Goal: Task Accomplishment & Management: Manage account settings

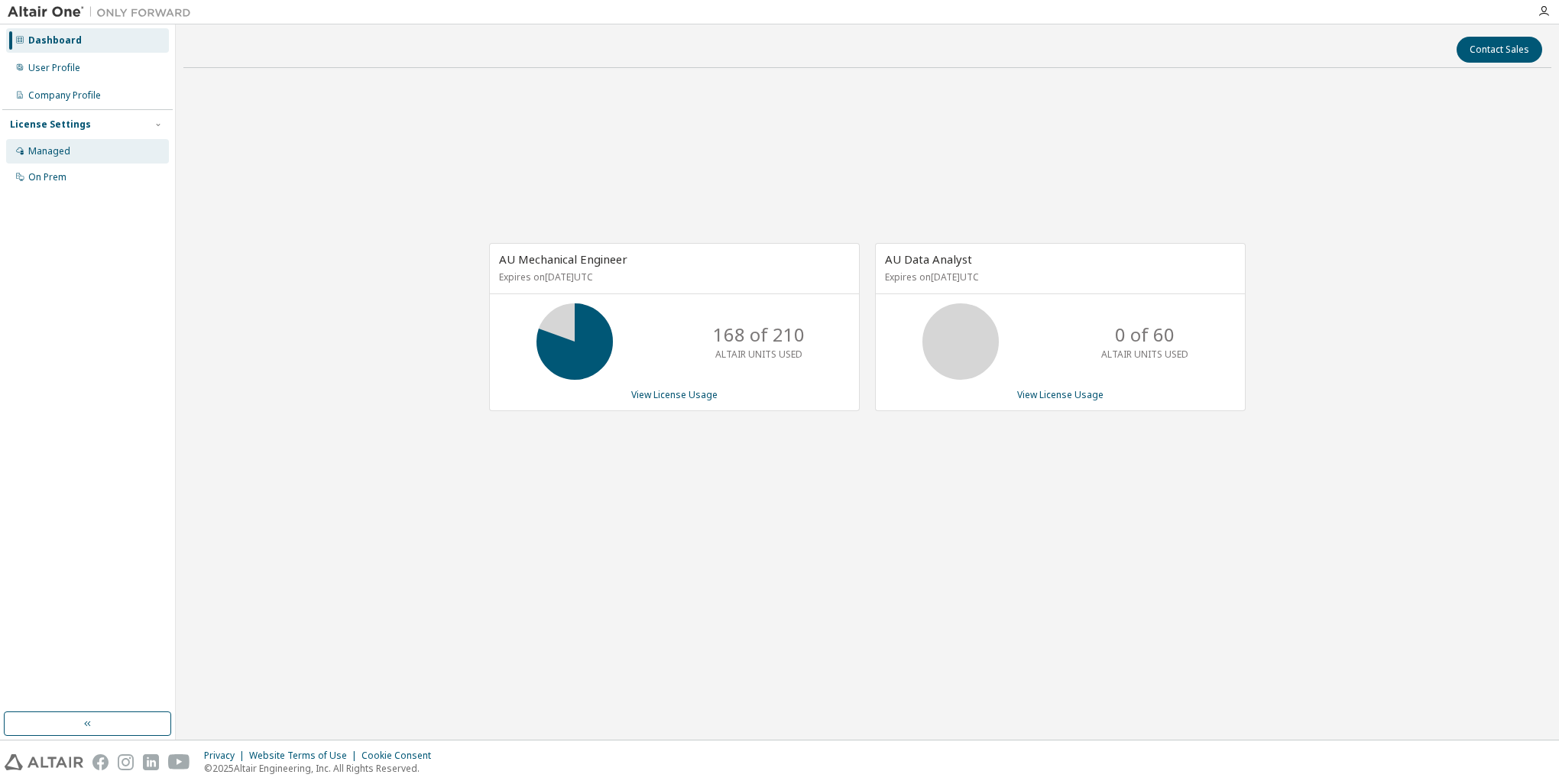
click at [73, 156] on div "Managed" at bounding box center [88, 150] width 163 height 24
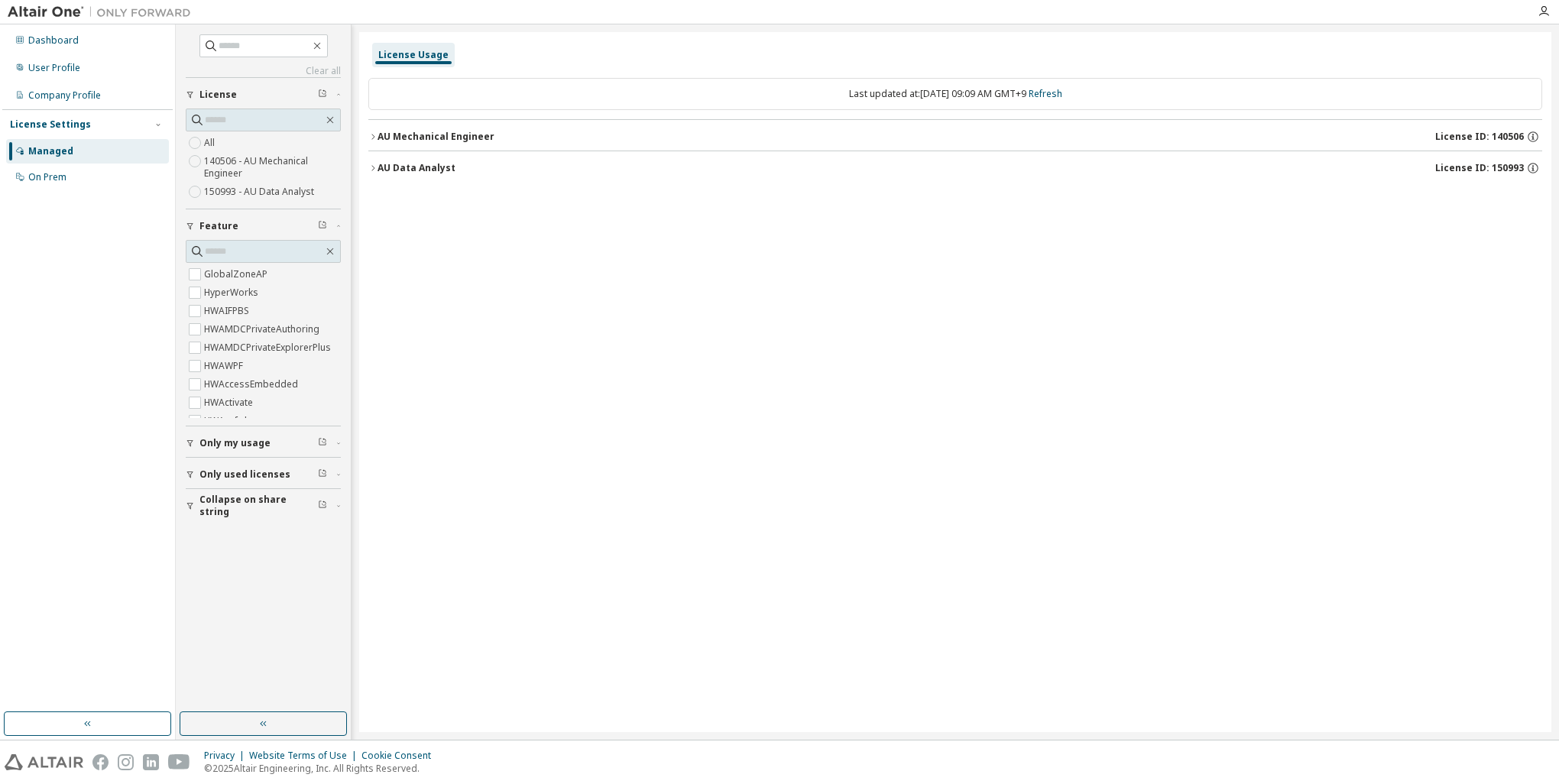
click at [374, 144] on button "AU Mechanical Engineer License ID: 140506" at bounding box center [955, 136] width 1174 height 34
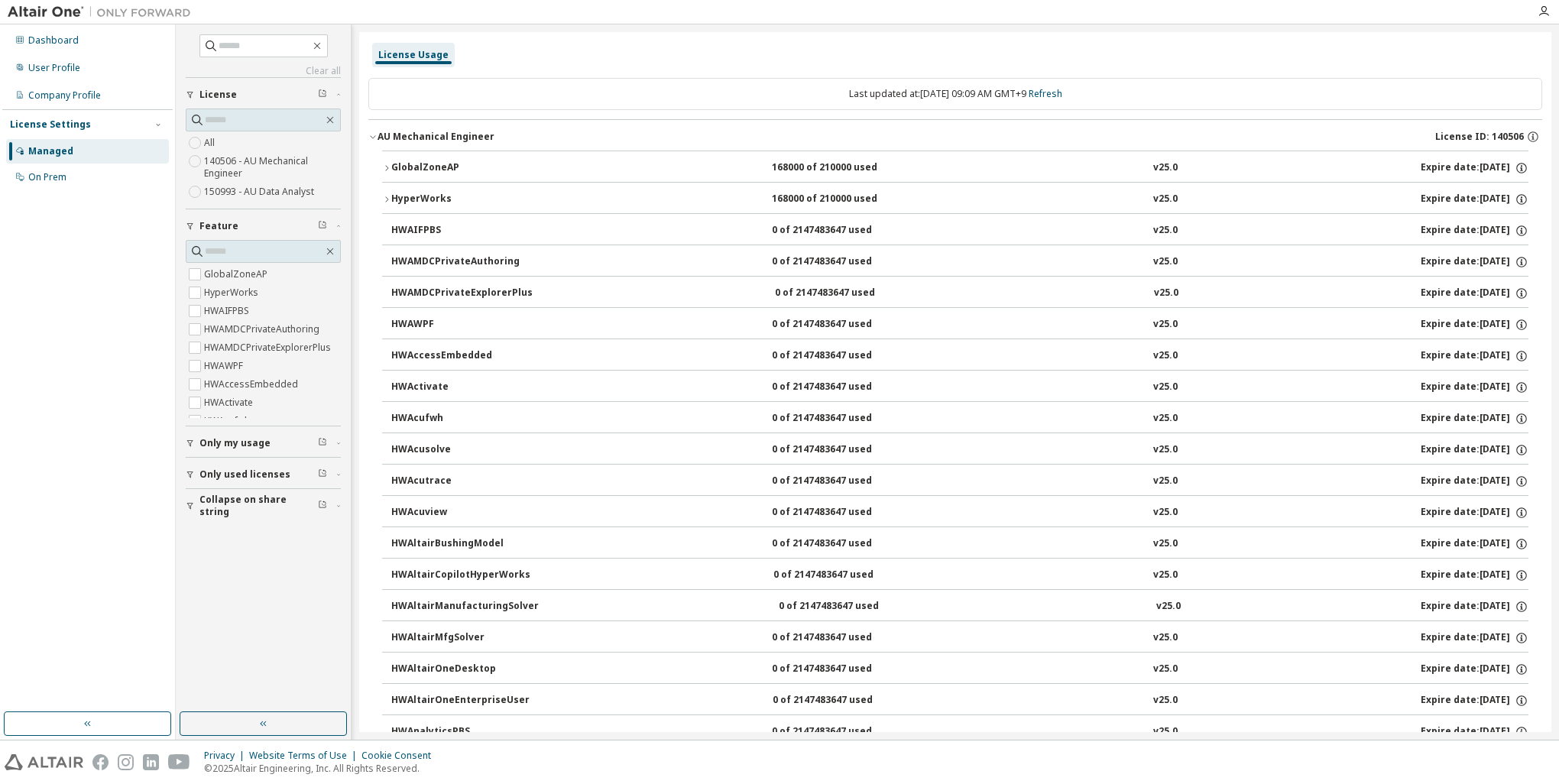
click at [374, 144] on button "AU Mechanical Engineer License ID: 140506" at bounding box center [955, 136] width 1174 height 34
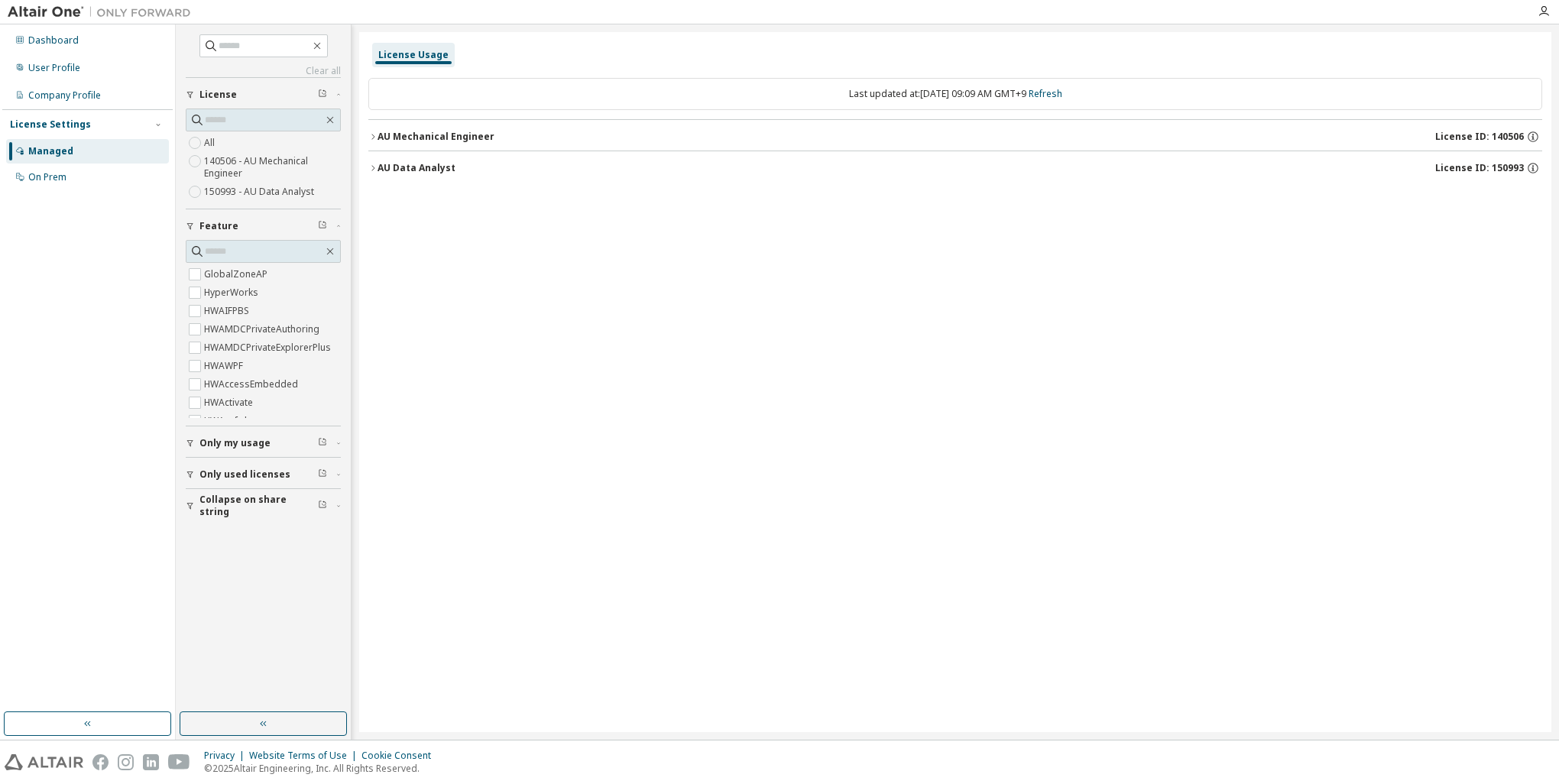
click at [213, 149] on label "All" at bounding box center [210, 142] width 14 height 18
click at [331, 123] on icon "button" at bounding box center [329, 120] width 12 height 12
click at [330, 114] on icon "button" at bounding box center [329, 120] width 12 height 12
click at [370, 140] on button "AU Mechanical Engineer License ID: 140506" at bounding box center [955, 136] width 1174 height 34
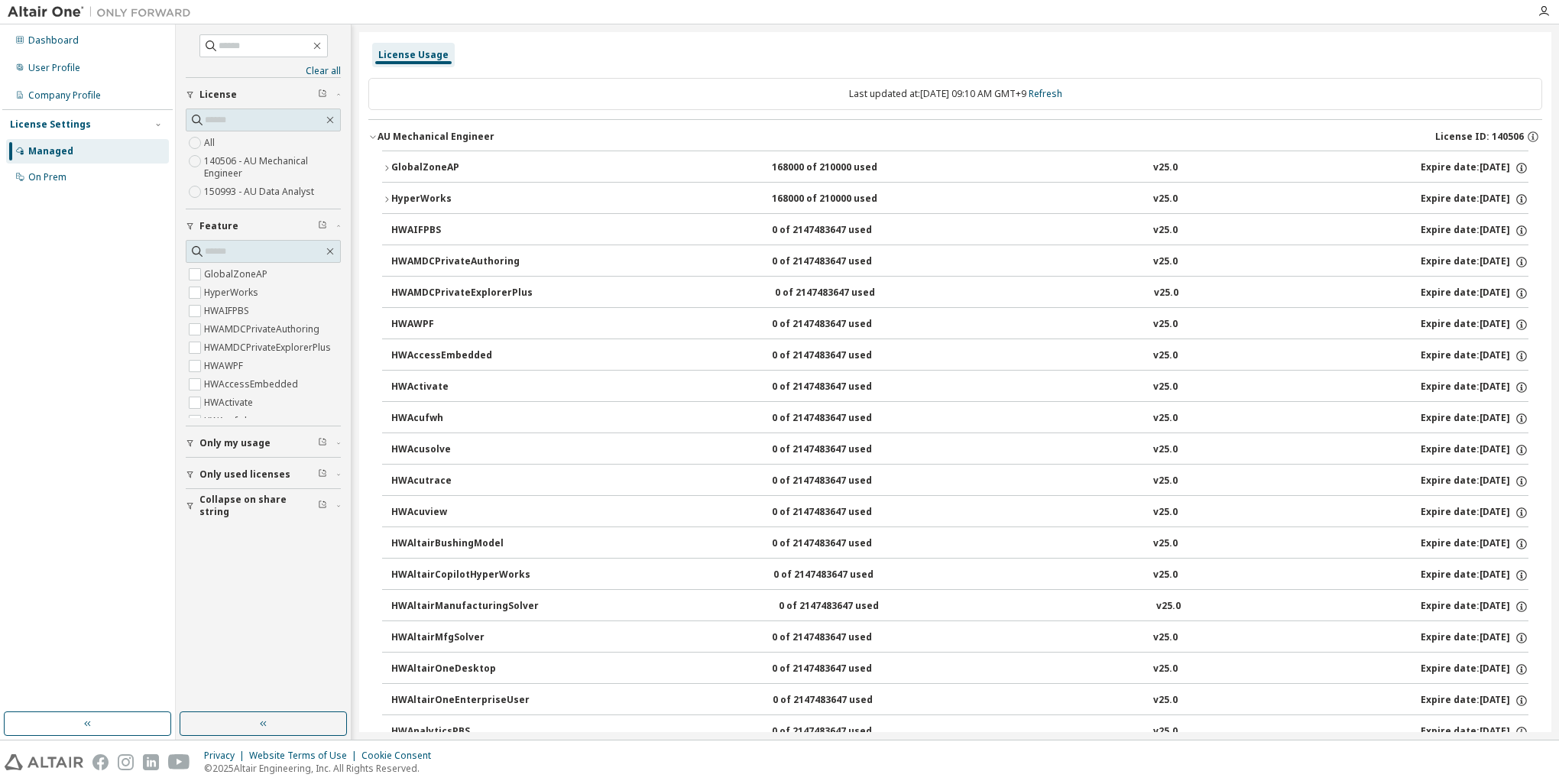
click at [370, 140] on icon "button" at bounding box center [373, 137] width 9 height 9
